Goal: Transaction & Acquisition: Book appointment/travel/reservation

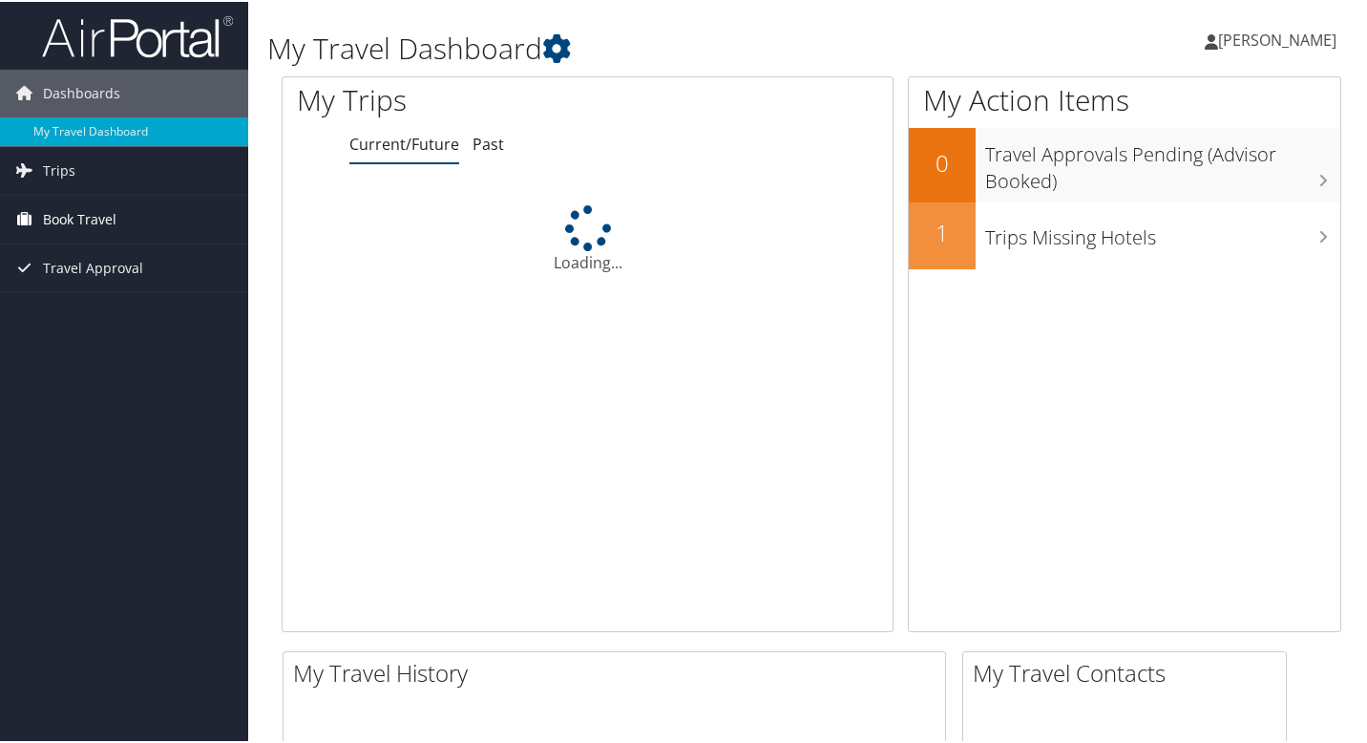
click at [92, 223] on span "Book Travel" at bounding box center [80, 218] width 74 height 48
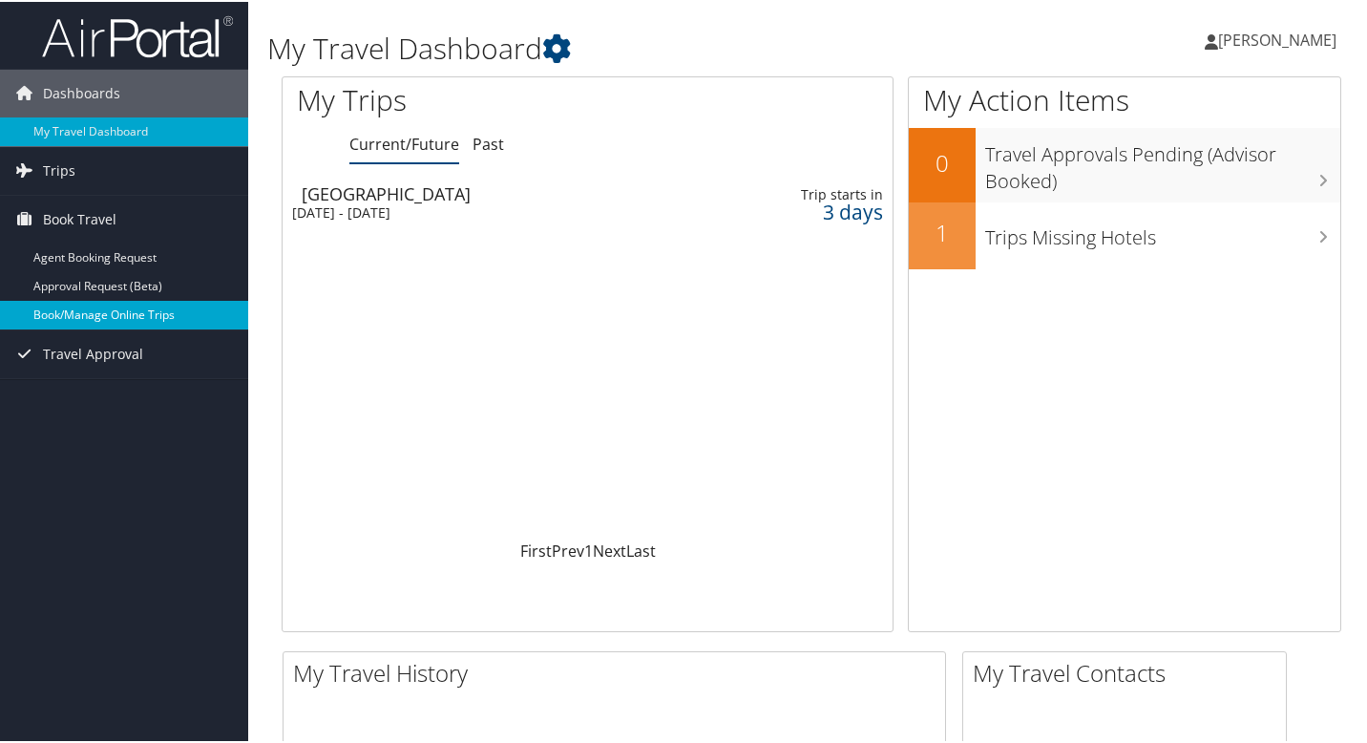
click at [128, 315] on link "Book/Manage Online Trips" at bounding box center [124, 313] width 248 height 29
click at [124, 318] on link "Book/Manage Online Trips" at bounding box center [124, 313] width 248 height 29
click at [135, 310] on link "Book/Manage Online Trips" at bounding box center [124, 313] width 248 height 29
